Goal: Task Accomplishment & Management: Use online tool/utility

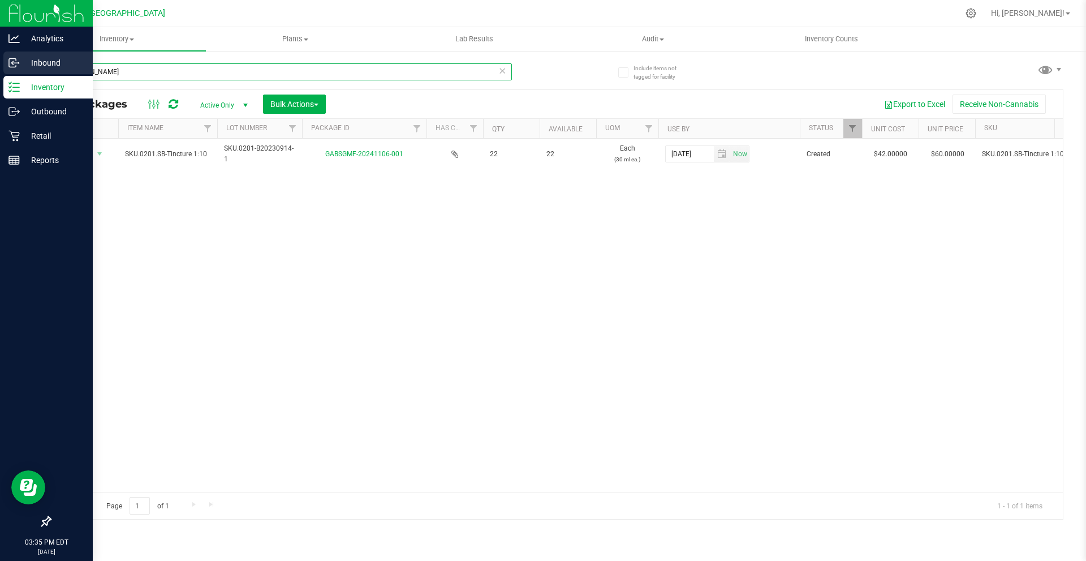
drag, startPoint x: 156, startPoint y: 71, endPoint x: 0, endPoint y: 75, distance: 155.6
click at [0, 75] on div "Analytics Inbound Inventory Outbound Retail Reports 03:35 PM EDT [DATE] 09/24 G…" at bounding box center [543, 280] width 1086 height 561
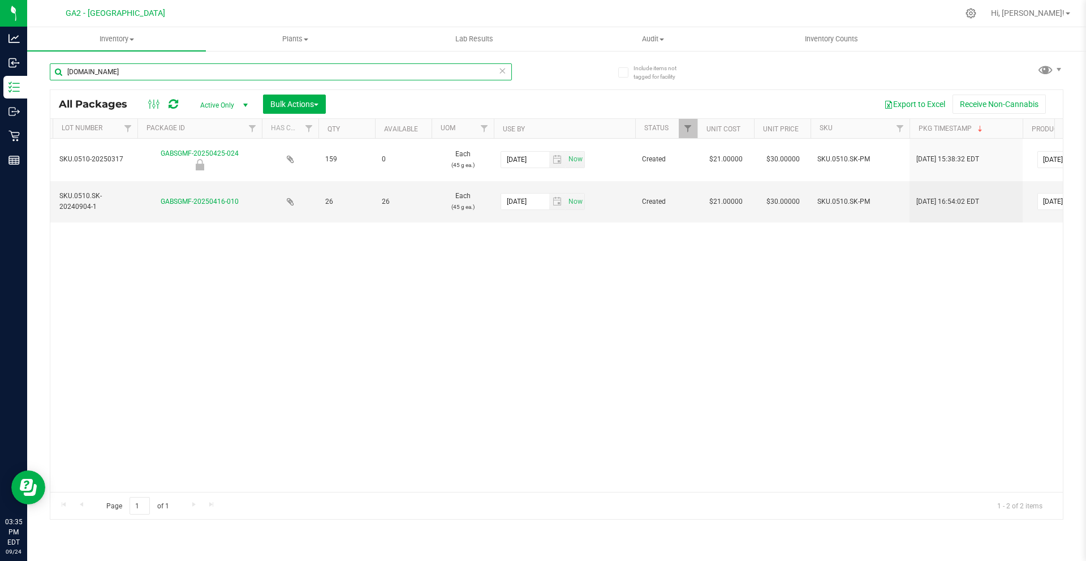
scroll to position [0, 160]
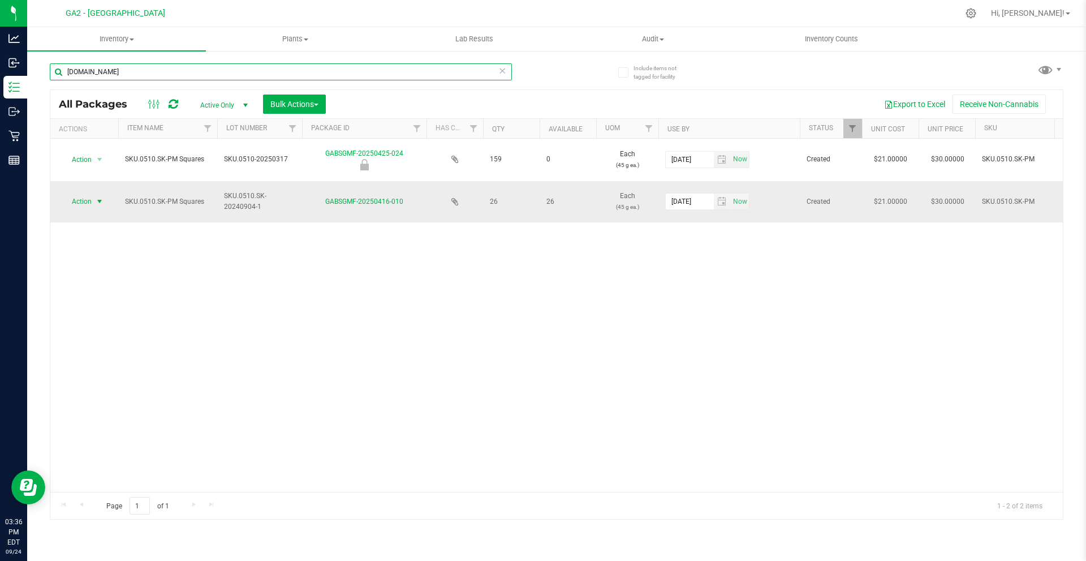
type input "[DOMAIN_NAME]"
click at [98, 203] on span "select" at bounding box center [99, 201] width 9 height 9
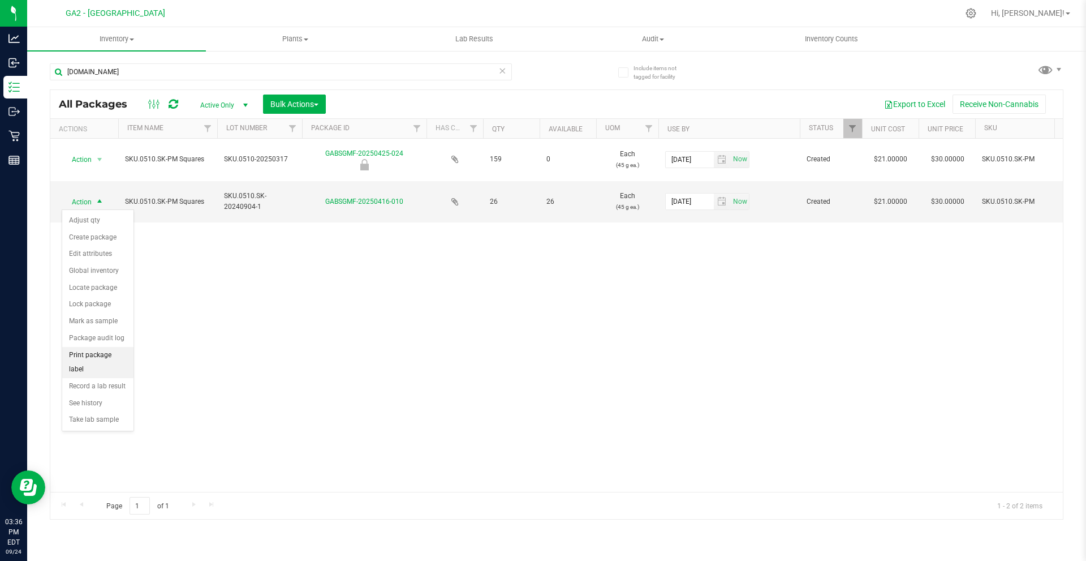
click at [106, 354] on li "Print package label" at bounding box center [97, 362] width 71 height 31
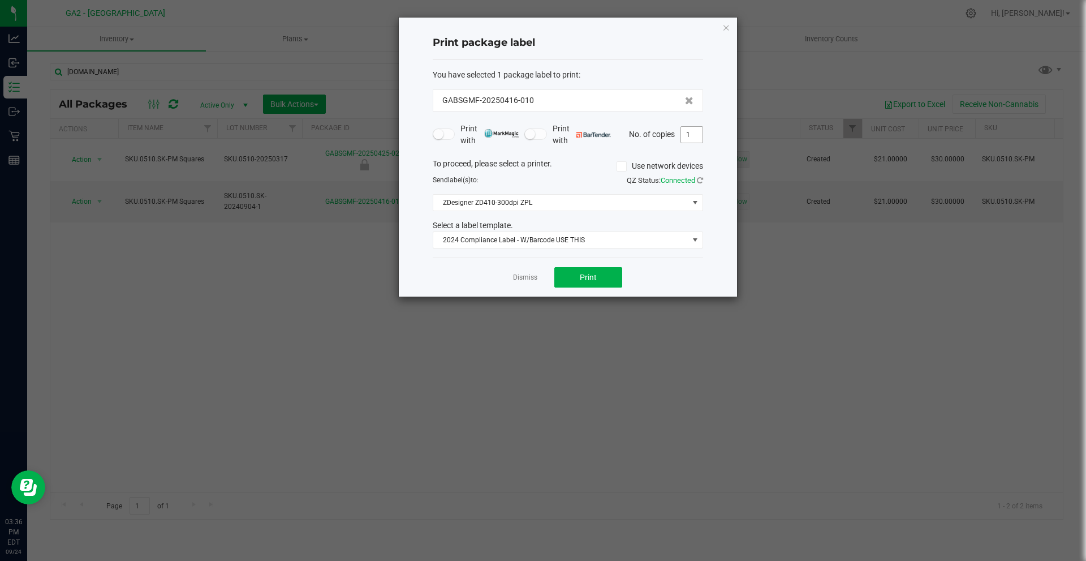
click at [695, 135] on input "1" at bounding box center [692, 135] width 22 height 16
type input "26"
drag, startPoint x: 729, startPoint y: 126, endPoint x: 719, endPoint y: 171, distance: 46.9
click at [728, 129] on div "Print package label You have selected 1 package label to print : GABSGMF-202504…" at bounding box center [568, 157] width 338 height 279
click at [613, 272] on button "Print" at bounding box center [589, 277] width 68 height 20
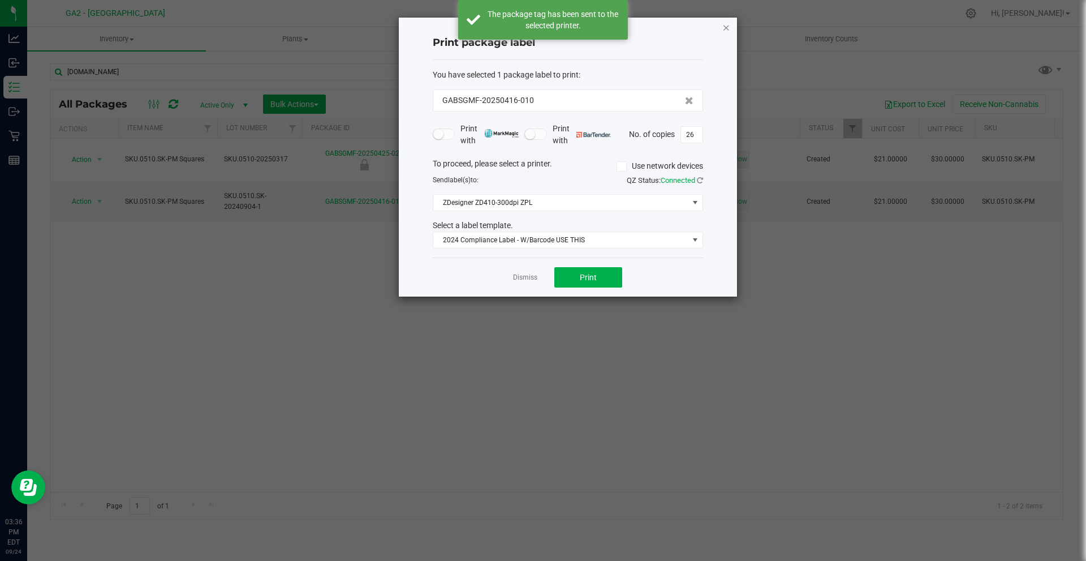
click at [728, 23] on icon "button" at bounding box center [727, 27] width 8 height 14
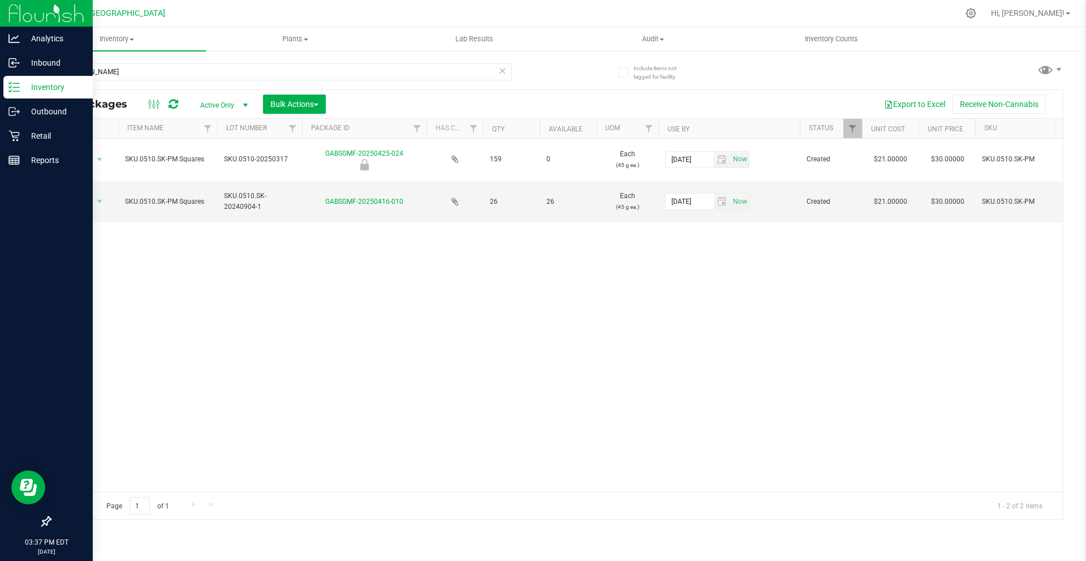
click at [45, 83] on p "Inventory" at bounding box center [54, 87] width 68 height 14
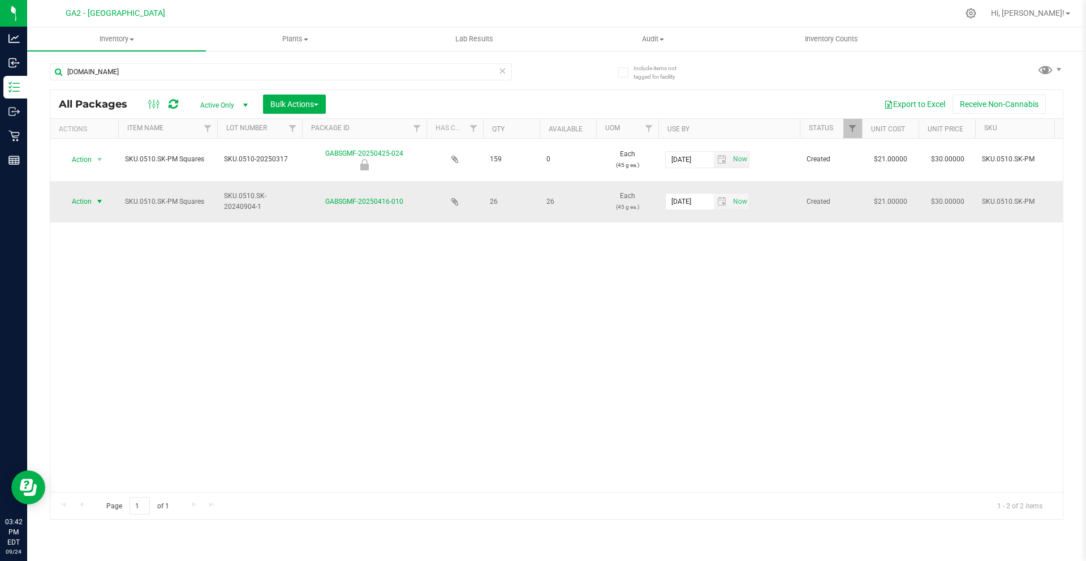
click at [93, 203] on span "select" at bounding box center [100, 202] width 14 height 16
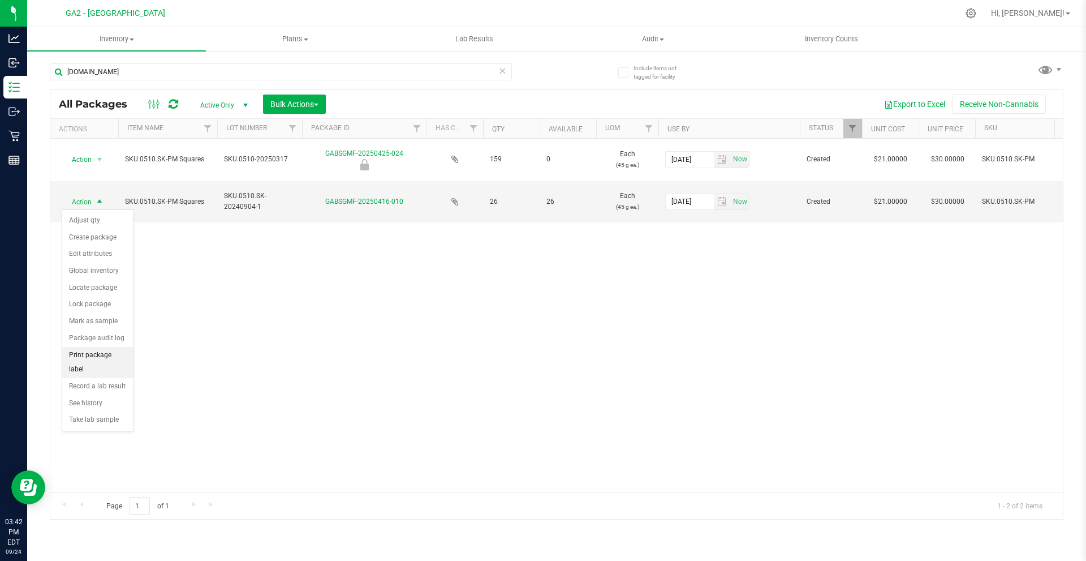
click at [105, 355] on li "Print package label" at bounding box center [97, 362] width 71 height 31
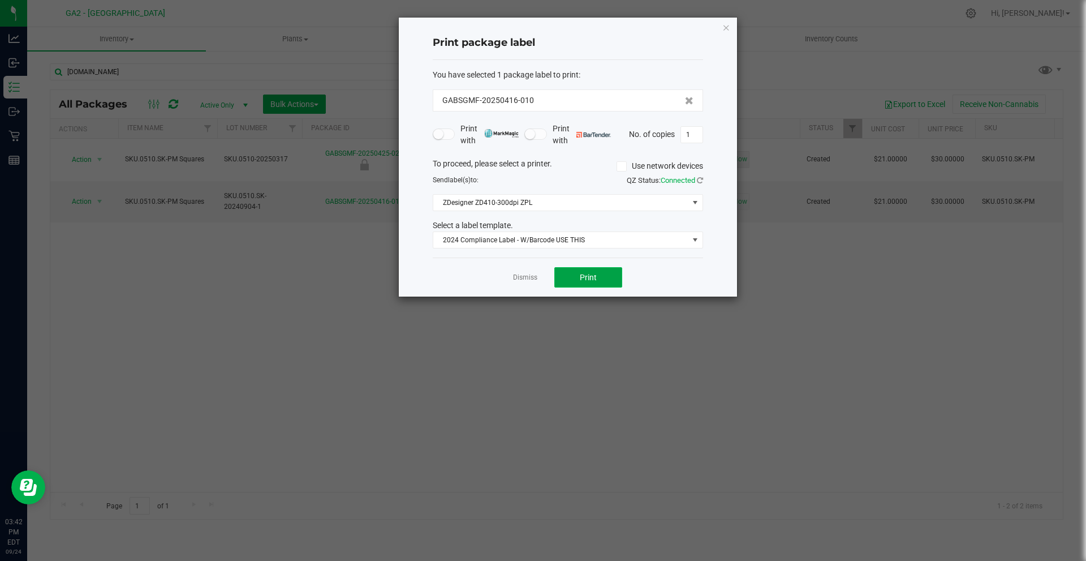
click at [595, 278] on span "Print" at bounding box center [588, 277] width 17 height 9
click at [726, 26] on icon "button" at bounding box center [727, 27] width 8 height 14
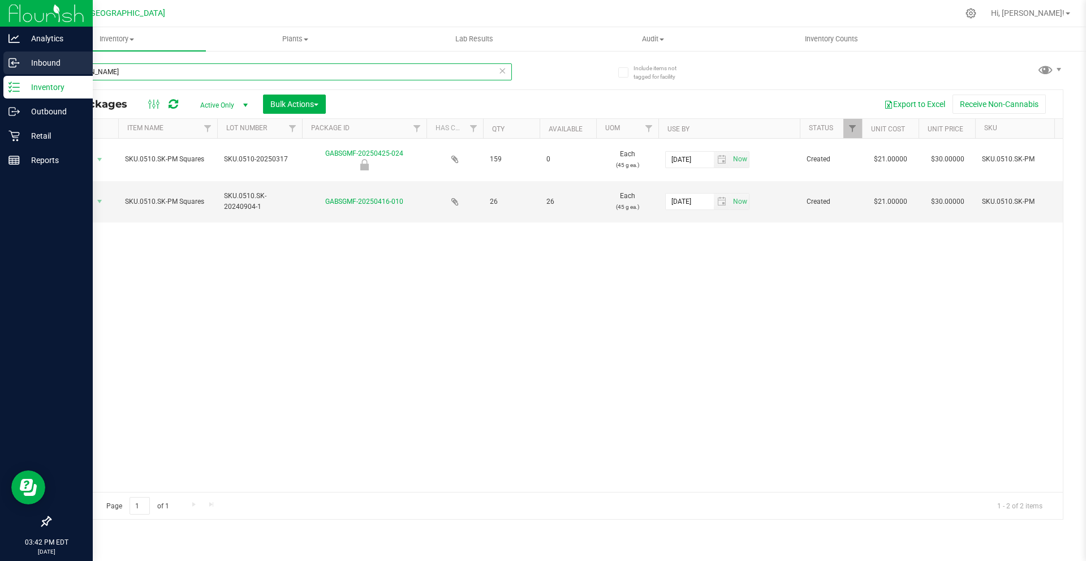
drag, startPoint x: 217, startPoint y: 72, endPoint x: 0, endPoint y: 73, distance: 216.7
click at [0, 73] on div "Analytics Inbound Inventory Outbound Retail Reports 03:42 PM EDT [DATE] 09/24 G…" at bounding box center [543, 280] width 1086 height 561
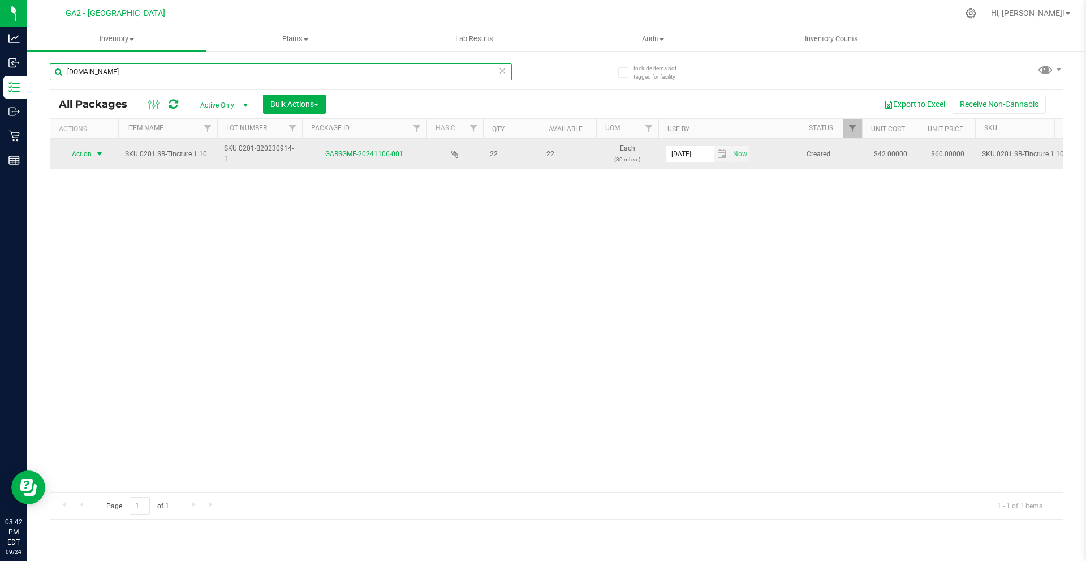
type input "[DOMAIN_NAME]"
click at [96, 152] on span "select" at bounding box center [99, 153] width 9 height 9
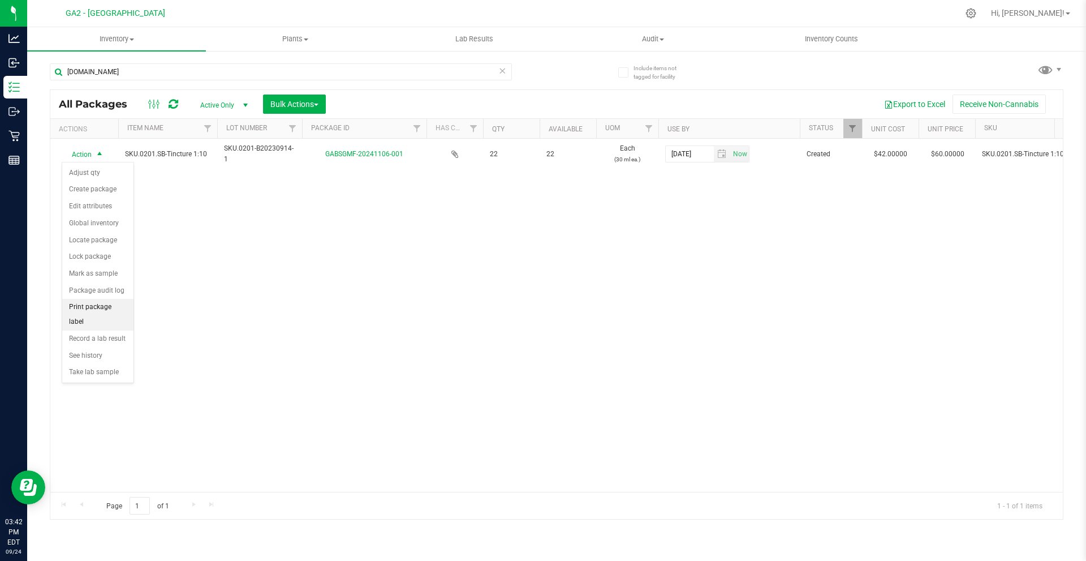
click at [111, 302] on li "Print package label" at bounding box center [97, 314] width 71 height 31
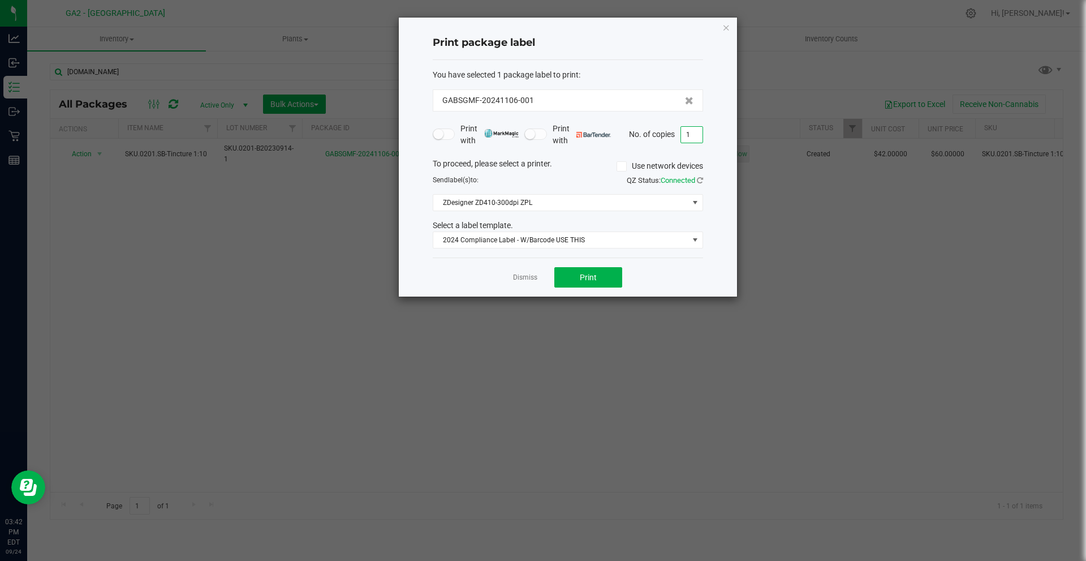
click at [694, 135] on input "1" at bounding box center [692, 135] width 22 height 16
type input "21"
click at [713, 132] on div "Print package label You have selected 1 package label to print : GABSGMF-202411…" at bounding box center [568, 157] width 338 height 279
click at [613, 283] on button "Print" at bounding box center [589, 277] width 68 height 20
click at [725, 32] on icon "button" at bounding box center [727, 27] width 8 height 14
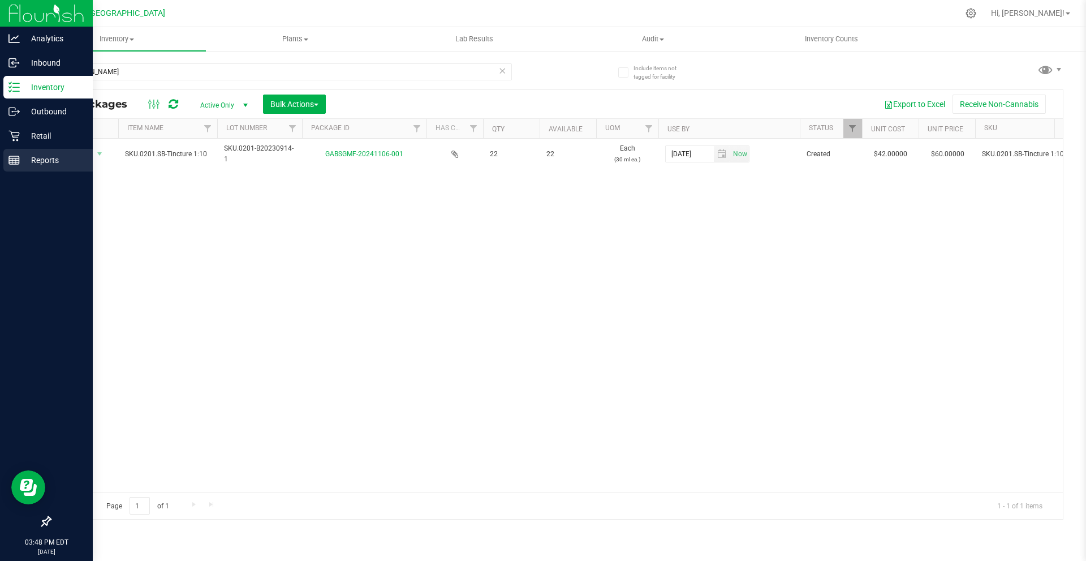
click at [37, 157] on p "Reports" at bounding box center [54, 160] width 68 height 14
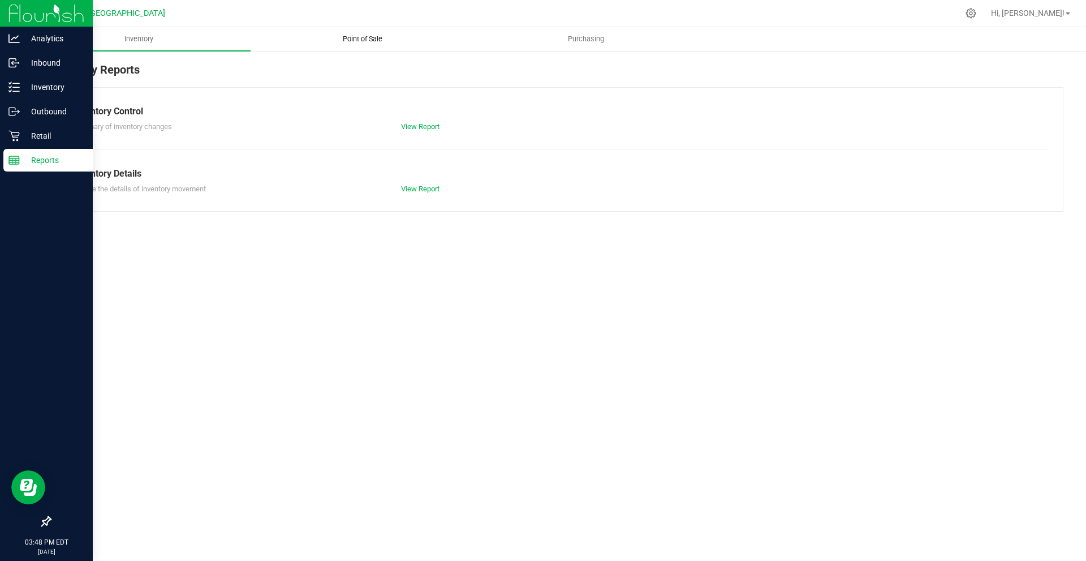
click at [336, 40] on span "Point of Sale" at bounding box center [363, 39] width 70 height 10
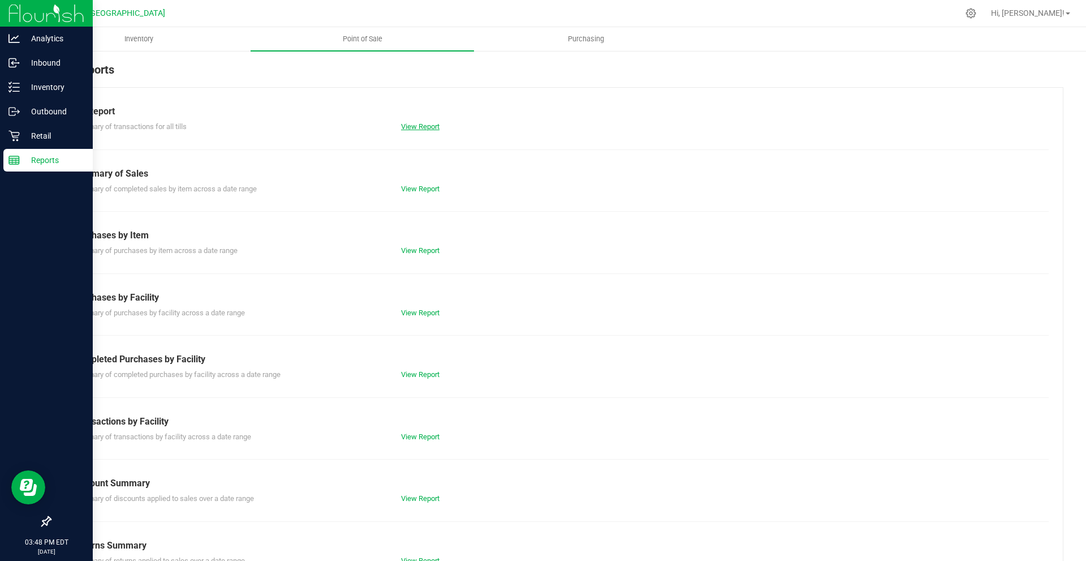
click at [407, 130] on link "View Report" at bounding box center [420, 126] width 38 height 8
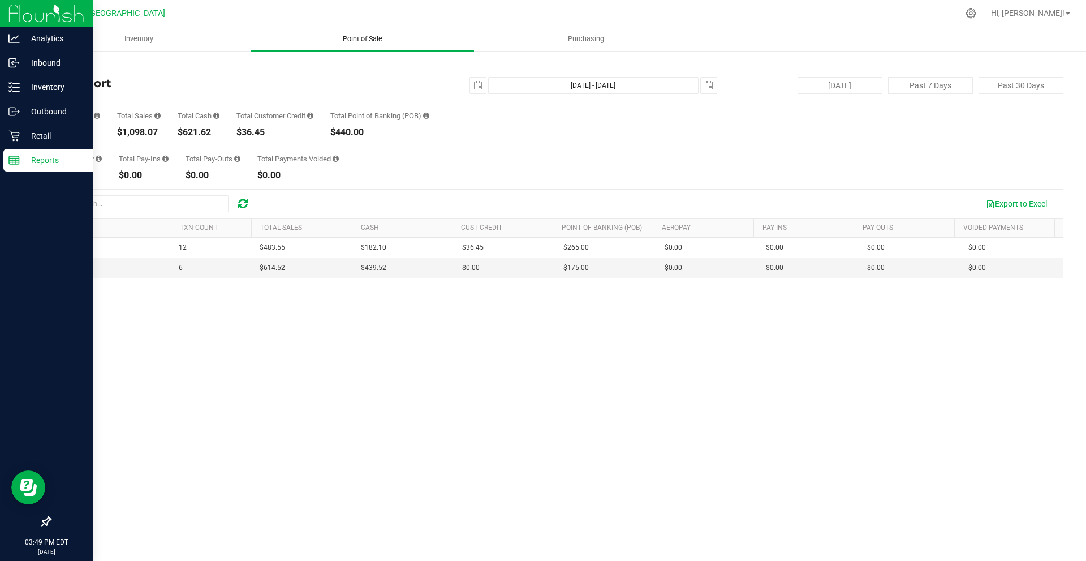
click at [368, 33] on uib-tab-heading "Point of Sale" at bounding box center [362, 39] width 223 height 24
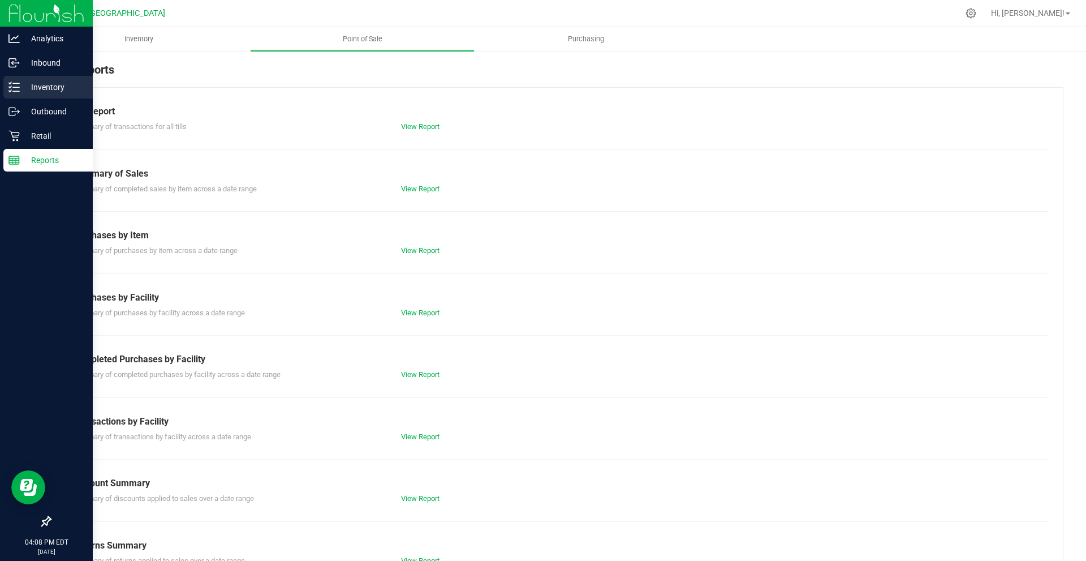
click at [50, 91] on p "Inventory" at bounding box center [54, 87] width 68 height 14
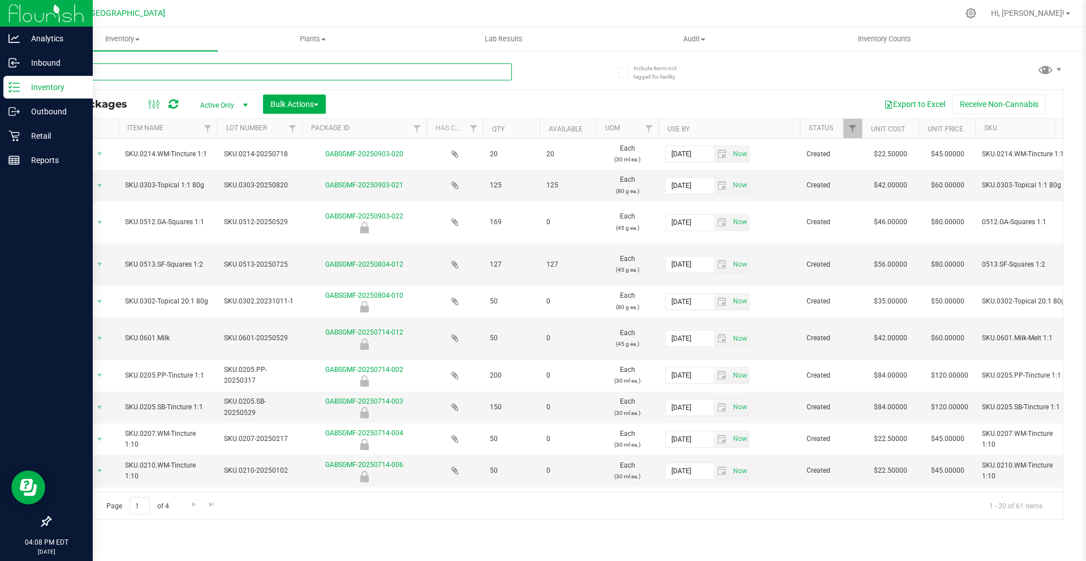
click at [170, 74] on input "text" at bounding box center [281, 71] width 462 height 17
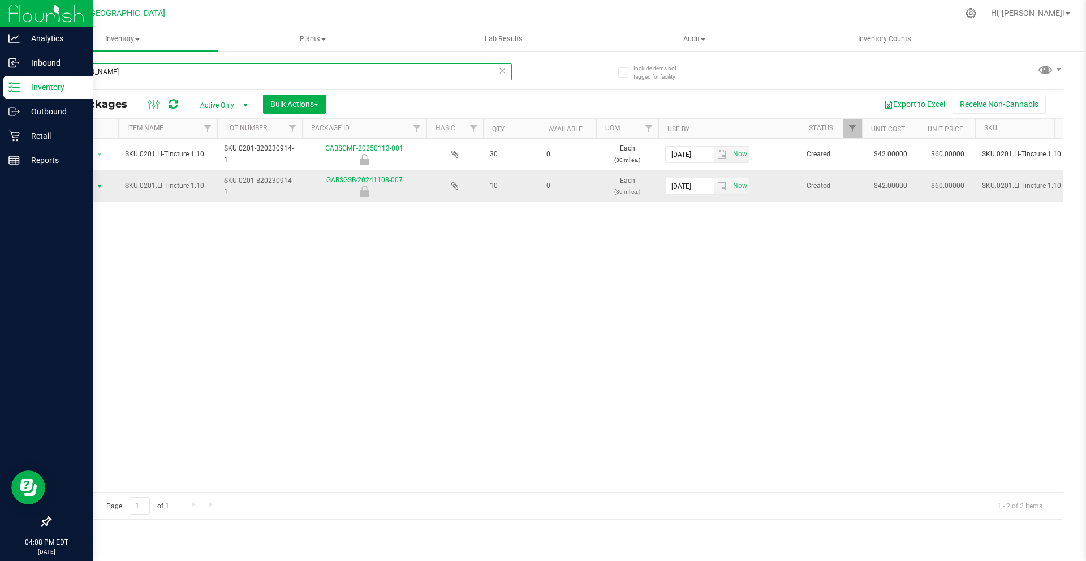
type input "[DOMAIN_NAME]"
click at [90, 187] on span "Action" at bounding box center [77, 186] width 31 height 16
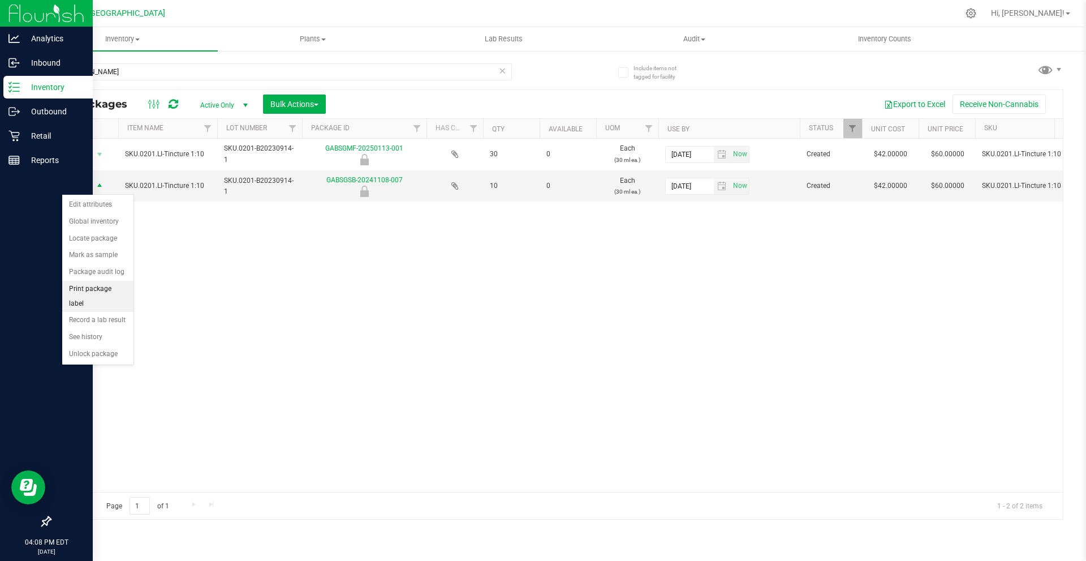
click at [108, 291] on li "Print package label" at bounding box center [97, 296] width 71 height 31
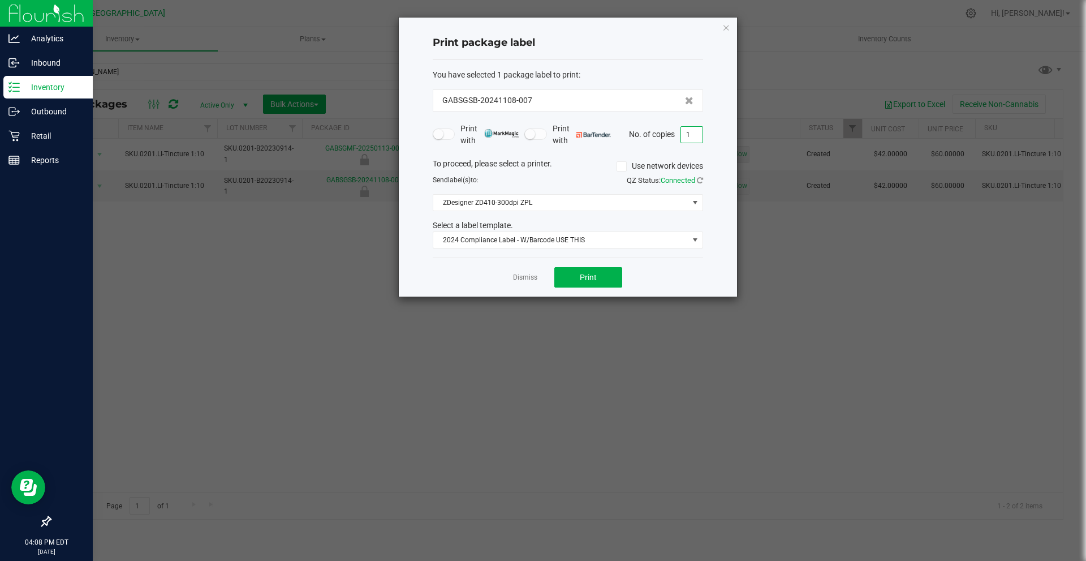
click at [687, 130] on input "1" at bounding box center [692, 135] width 22 height 16
type input "9"
click at [714, 127] on div "Print package label You have selected 1 package label to print : GABSGSB-202411…" at bounding box center [568, 157] width 338 height 279
click at [589, 278] on span "Print" at bounding box center [588, 277] width 17 height 9
click at [724, 28] on icon "button" at bounding box center [727, 27] width 8 height 14
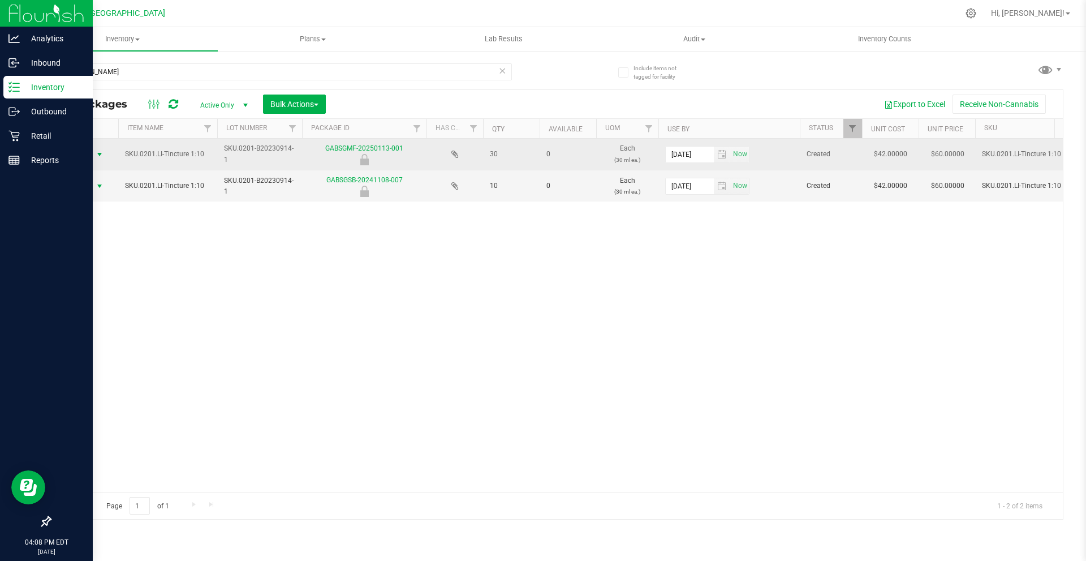
click at [83, 157] on span "Action" at bounding box center [77, 155] width 31 height 16
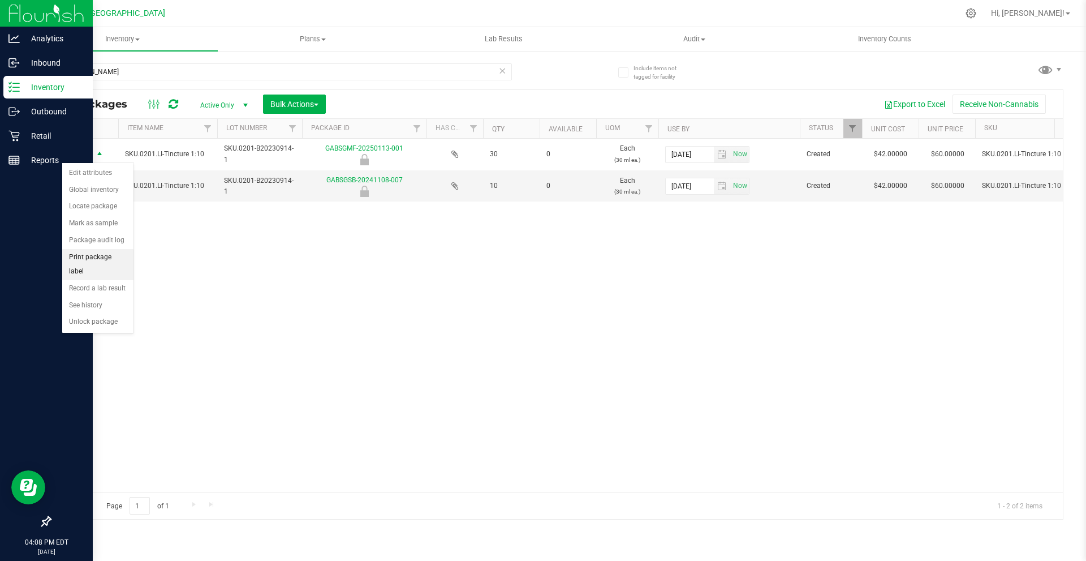
click at [110, 253] on li "Print package label" at bounding box center [97, 264] width 71 height 31
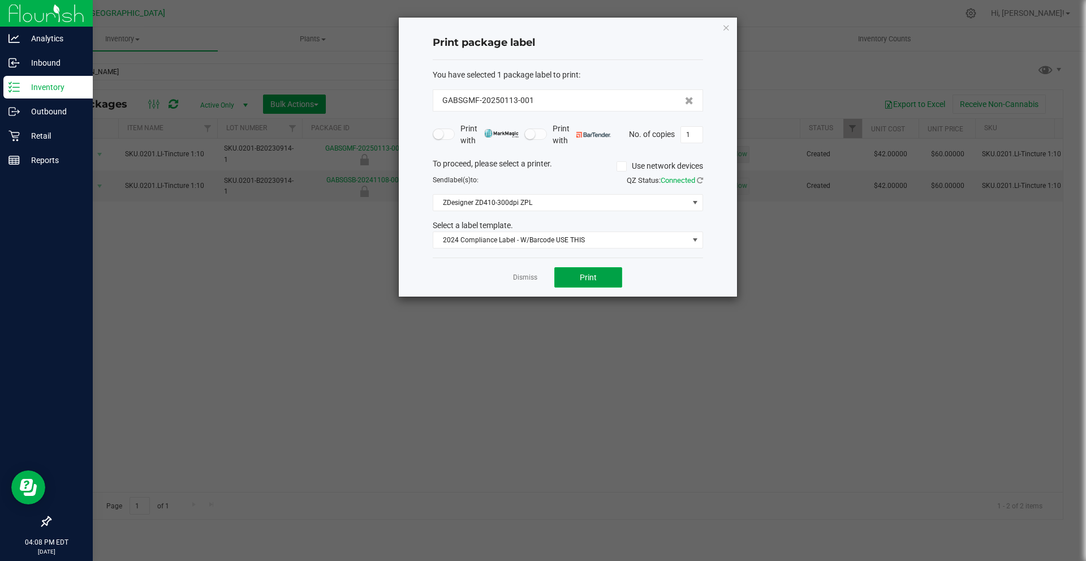
click at [581, 273] on span "Print" at bounding box center [588, 277] width 17 height 9
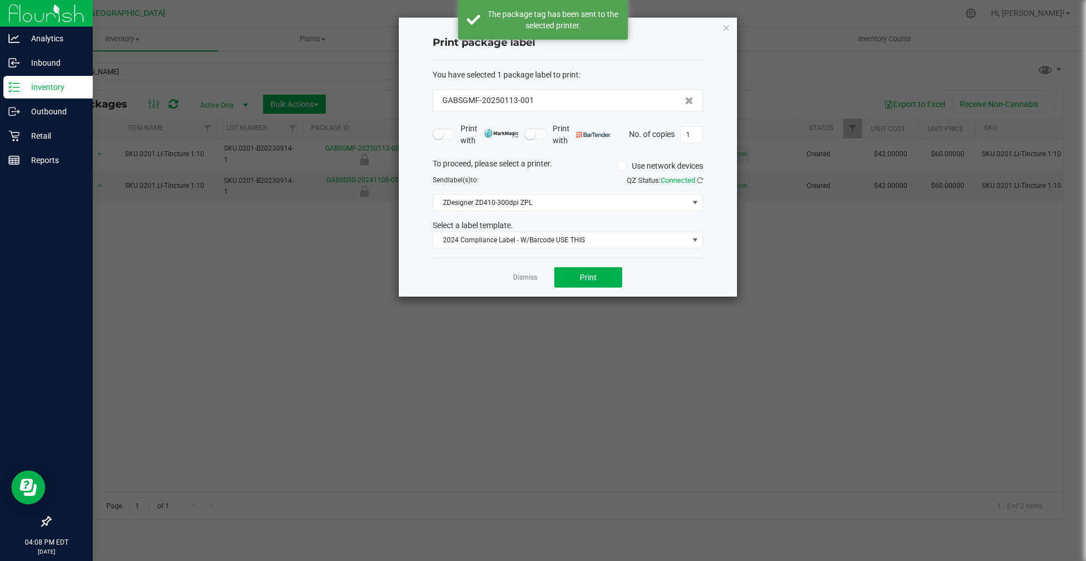
click at [732, 29] on div "Print package label You have selected 1 package label to print : GABSGMF-202501…" at bounding box center [568, 157] width 338 height 279
click at [728, 28] on icon "button" at bounding box center [727, 27] width 8 height 14
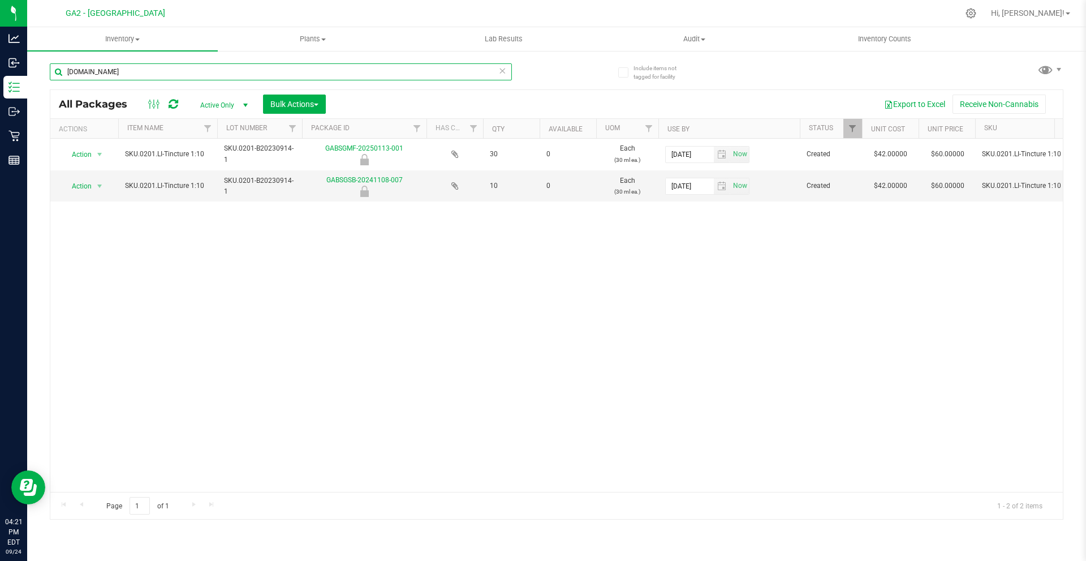
click at [130, 72] on input "[DOMAIN_NAME]" at bounding box center [281, 71] width 462 height 17
type input "201.PP"
click at [88, 187] on span "Action" at bounding box center [77, 186] width 31 height 16
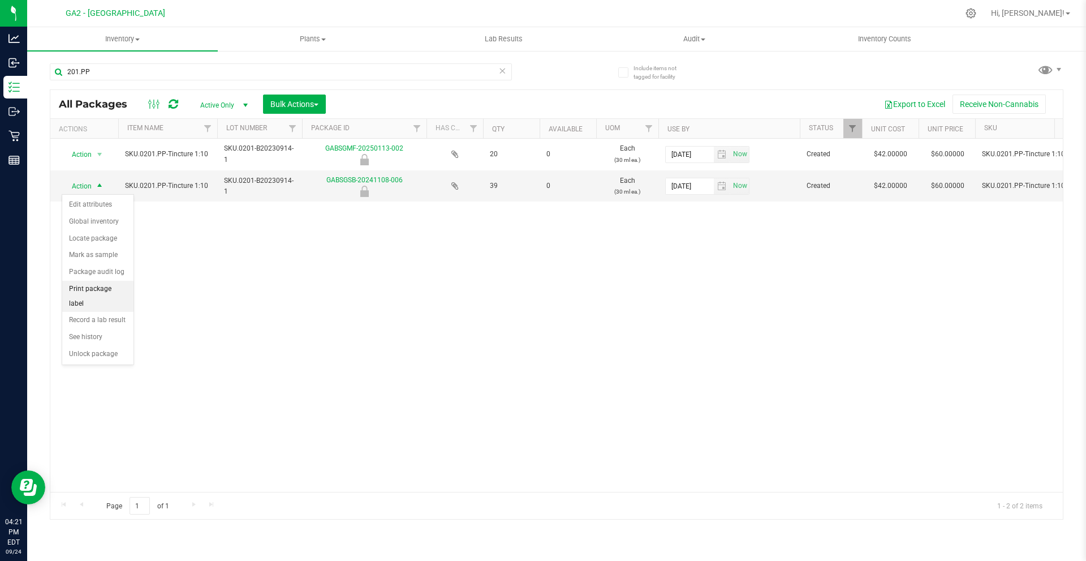
click at [106, 287] on li "Print package label" at bounding box center [97, 296] width 71 height 31
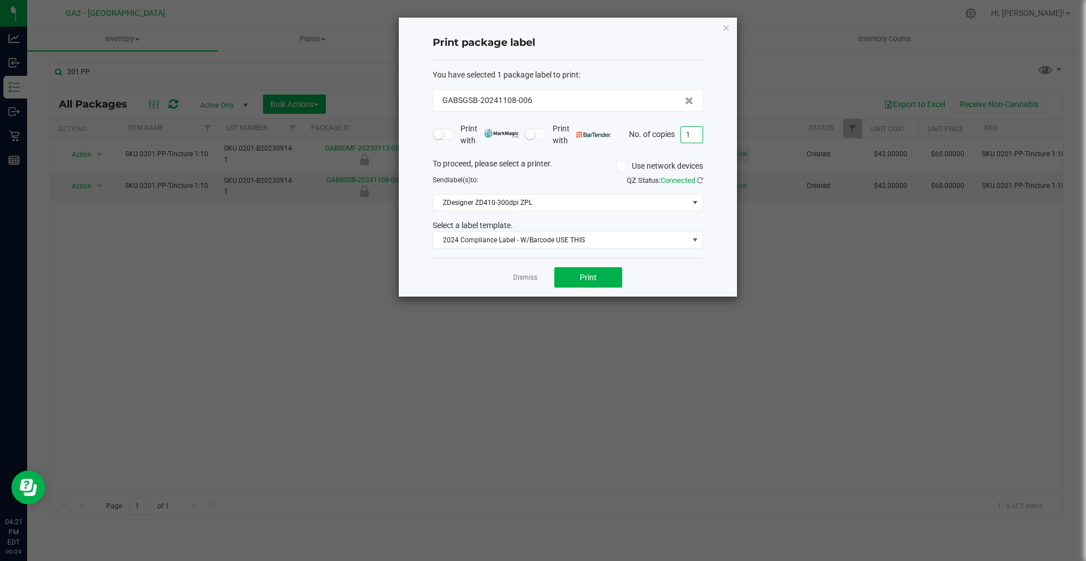
click at [691, 136] on input "1" at bounding box center [692, 135] width 22 height 16
type input "33"
click at [707, 134] on div "Print package label You have selected 1 package label to print : GABSGSB-202411…" at bounding box center [568, 157] width 338 height 279
click at [579, 277] on button "Print" at bounding box center [589, 277] width 68 height 20
click at [727, 29] on icon "button" at bounding box center [727, 27] width 8 height 14
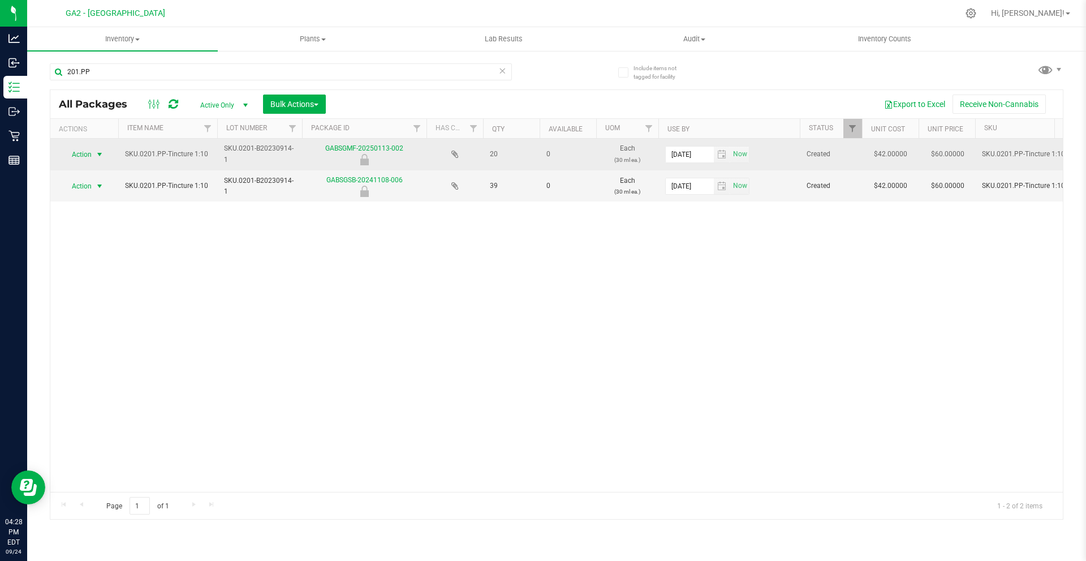
click at [96, 152] on span "select" at bounding box center [99, 154] width 9 height 9
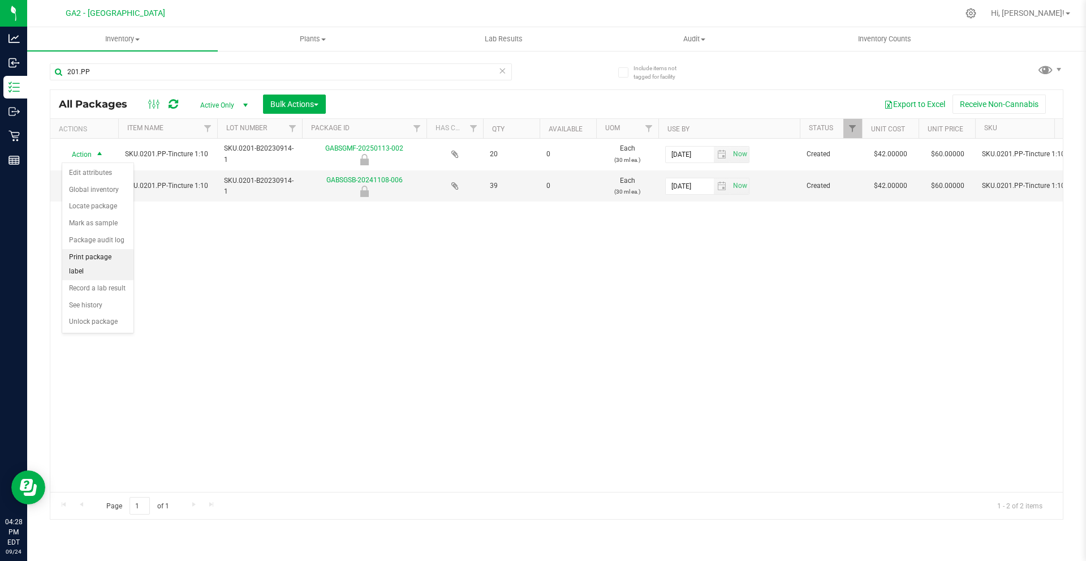
click at [111, 253] on li "Print package label" at bounding box center [97, 264] width 71 height 31
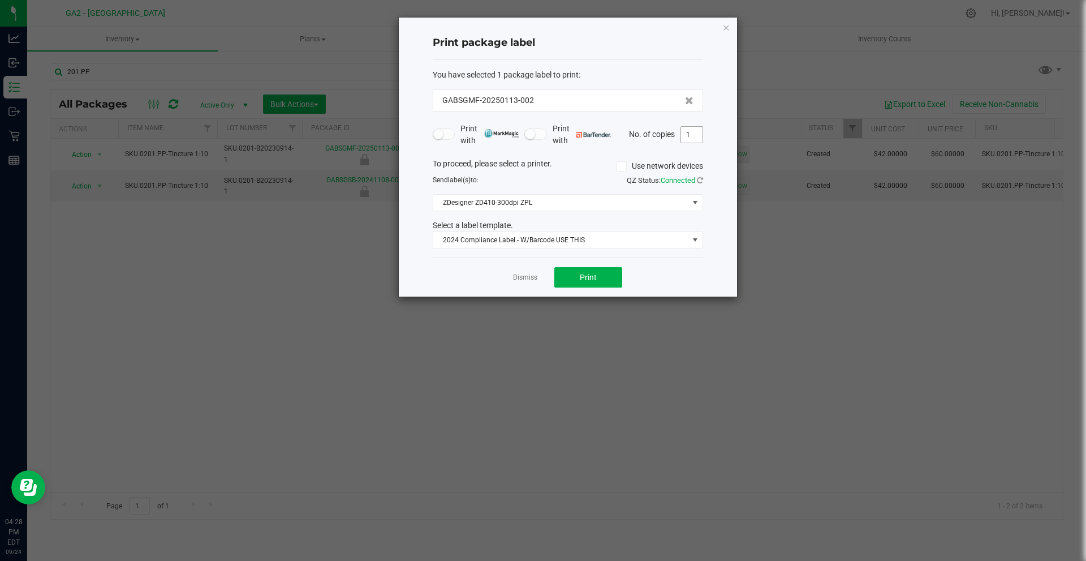
click at [693, 136] on input "1" at bounding box center [692, 135] width 22 height 16
type input "5"
click at [737, 135] on div "Print package label You have selected 1 package label to print : GABSGMF-202501…" at bounding box center [568, 157] width 338 height 279
click at [601, 276] on button "Print" at bounding box center [589, 277] width 68 height 20
click at [728, 29] on icon "button" at bounding box center [727, 27] width 8 height 14
